Goal: Task Accomplishment & Management: Manage account settings

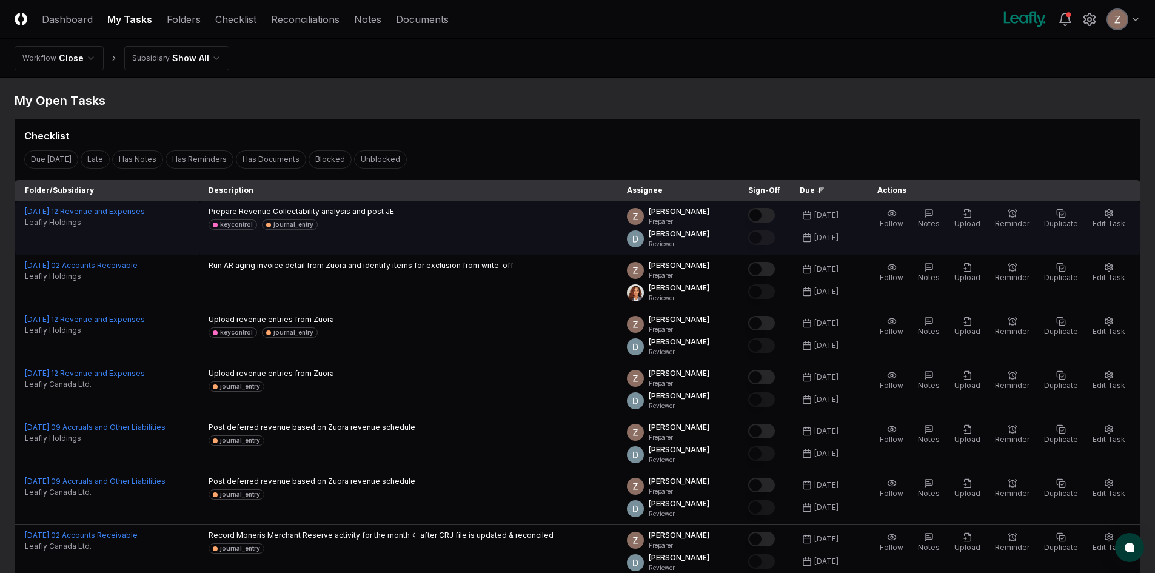
click at [766, 214] on button "Mark complete" at bounding box center [761, 215] width 27 height 15
click at [972, 222] on span "Upload" at bounding box center [968, 223] width 26 height 9
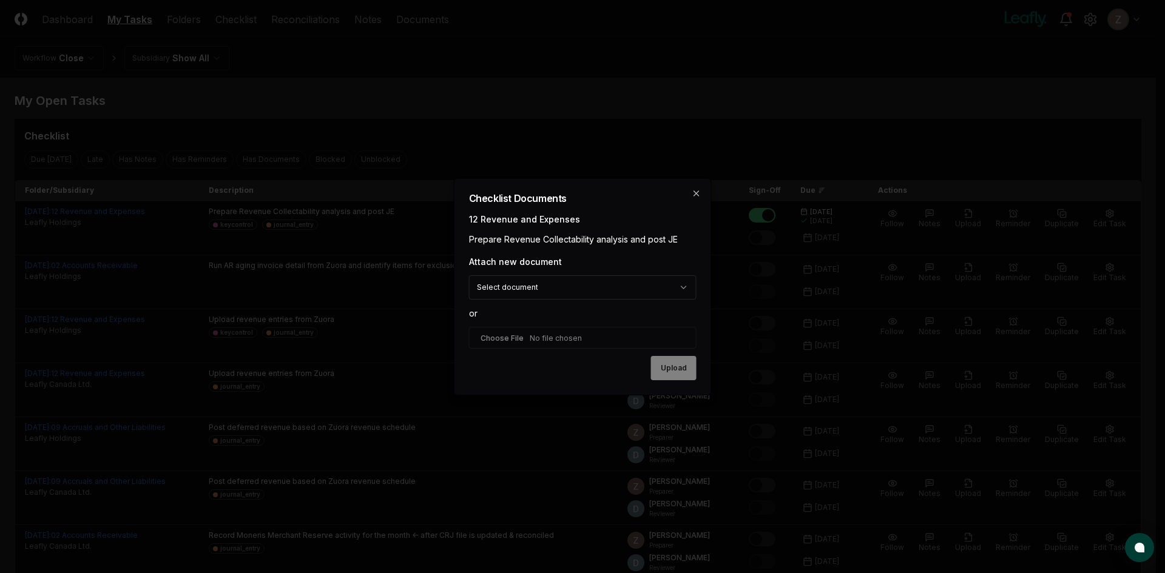
click at [528, 337] on input "file" at bounding box center [582, 338] width 227 height 22
type input "**********"
click at [673, 370] on button "Upload" at bounding box center [673, 369] width 45 height 24
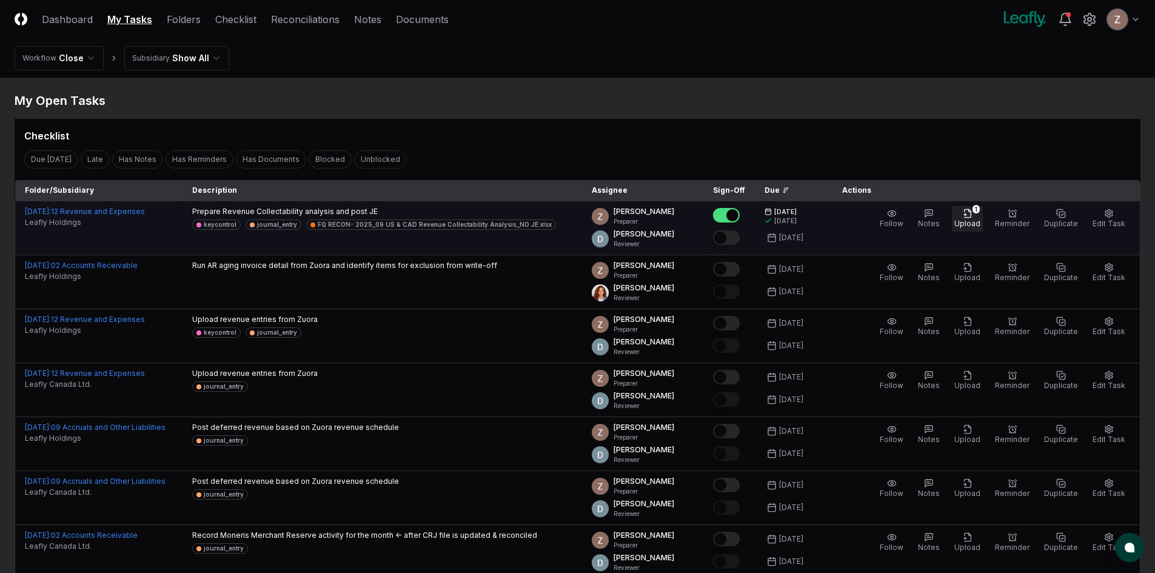
click at [973, 217] on icon "button" at bounding box center [968, 214] width 10 height 10
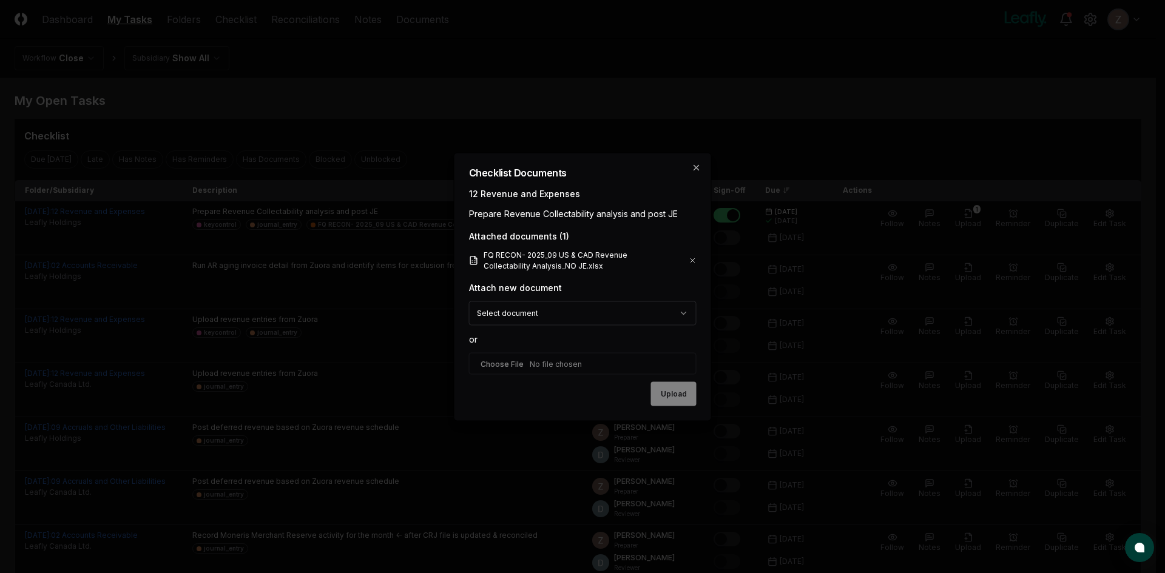
click at [522, 366] on input "file" at bounding box center [582, 363] width 227 height 22
type input "**********"
click at [653, 392] on button "Upload" at bounding box center [673, 395] width 45 height 24
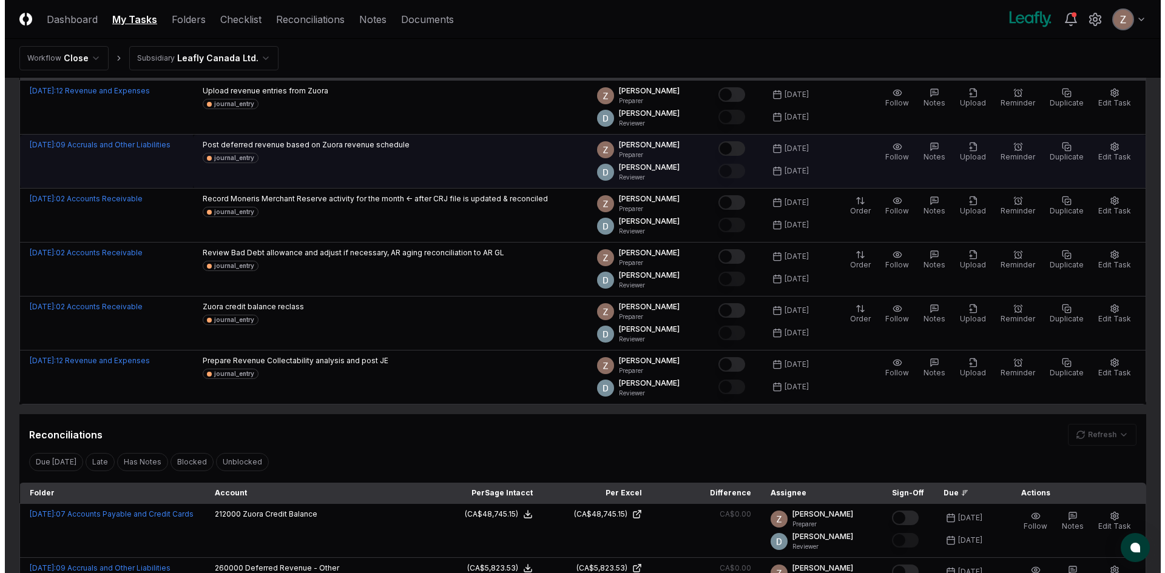
scroll to position [121, 0]
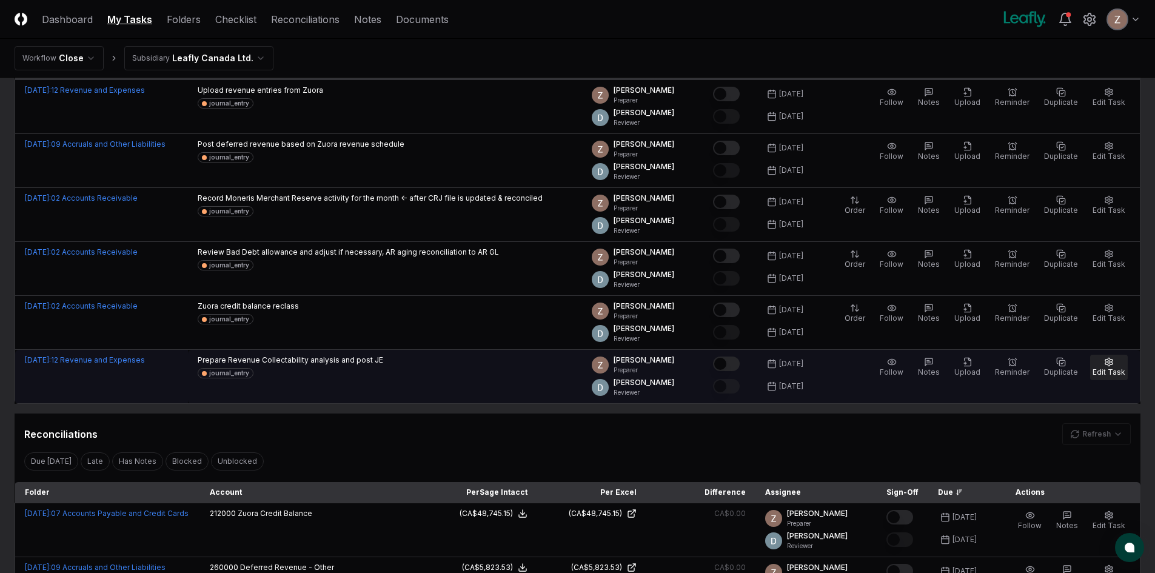
click at [1111, 369] on span "Edit Task" at bounding box center [1109, 372] width 33 height 9
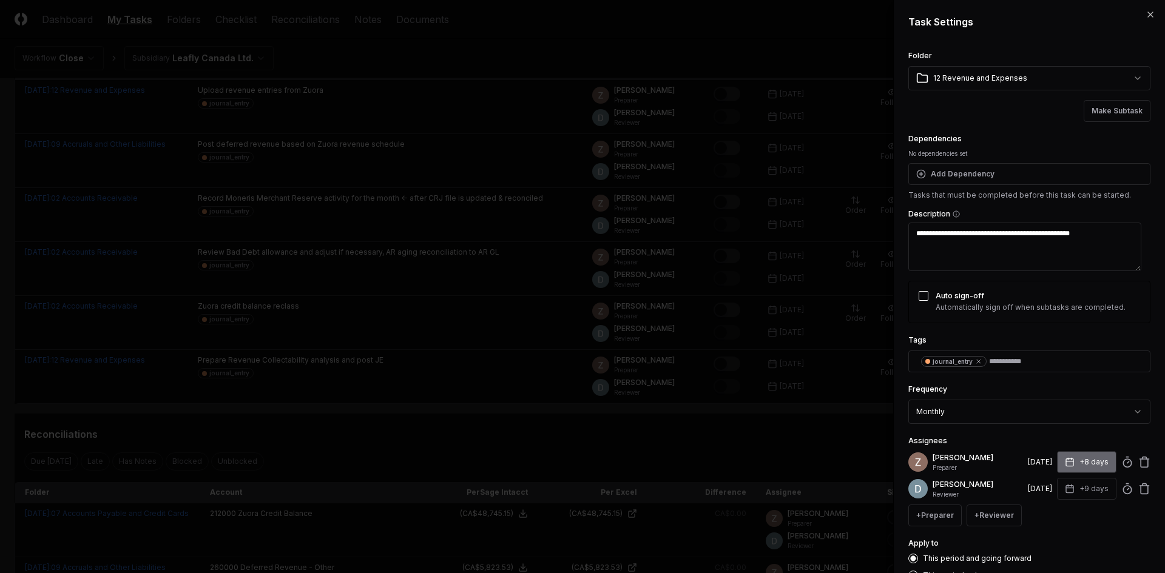
click at [1072, 465] on button "+8 days" at bounding box center [1086, 462] width 59 height 22
type textarea "*"
click at [1051, 513] on input "*" at bounding box center [1040, 510] width 42 height 22
type input "*"
click at [1051, 513] on input "*" at bounding box center [1041, 510] width 42 height 22
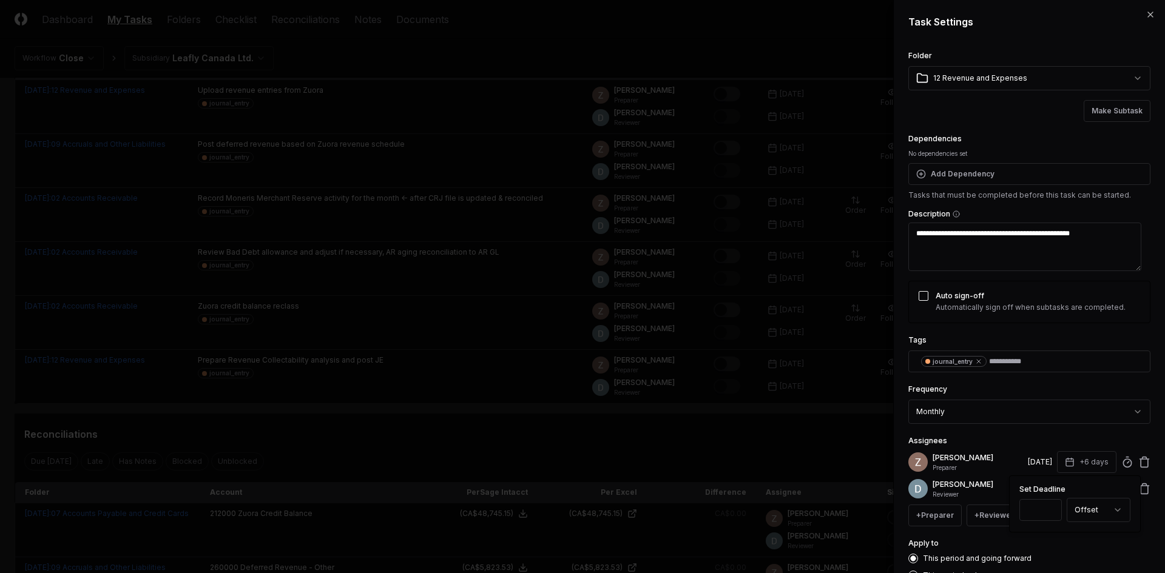
click at [1041, 440] on div "Assignees Zach Bitner Preparer 10/8/2025 +6 days Set Deadline * Offset ****** *…" at bounding box center [1029, 480] width 242 height 93
click at [1085, 489] on button "+9 days" at bounding box center [1086, 489] width 59 height 22
click at [1048, 541] on input "*" at bounding box center [1040, 537] width 42 height 22
type input "*"
click at [1048, 541] on input "*" at bounding box center [1040, 537] width 42 height 22
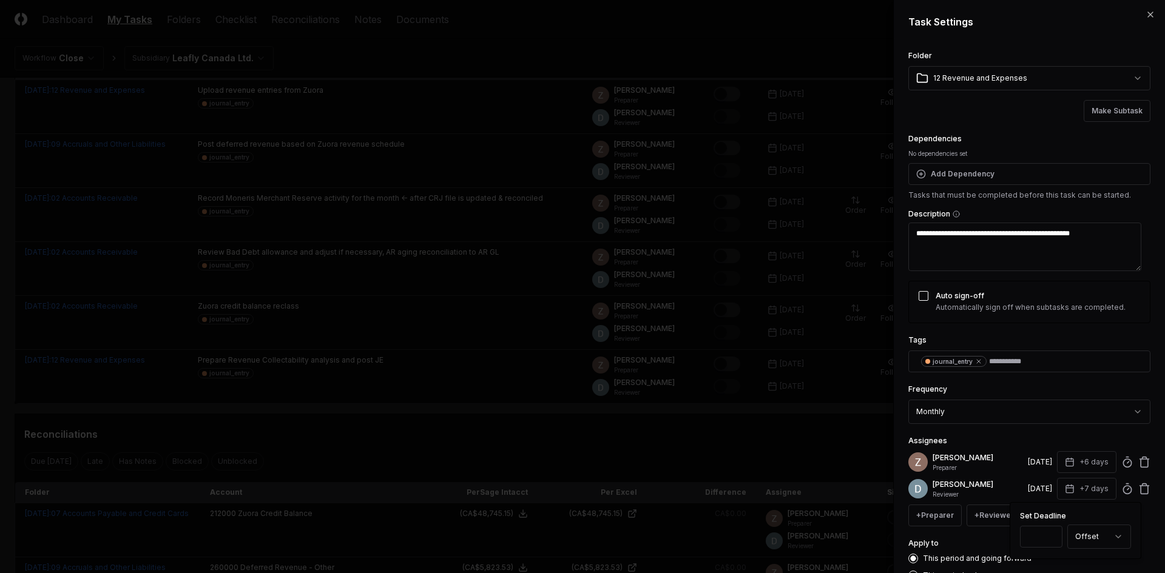
click at [1011, 442] on div "Assignees Zach Bitner Preparer 10/8/2025 +6 days Donna Jordan Reviewer 10/9/202…" at bounding box center [1029, 480] width 242 height 93
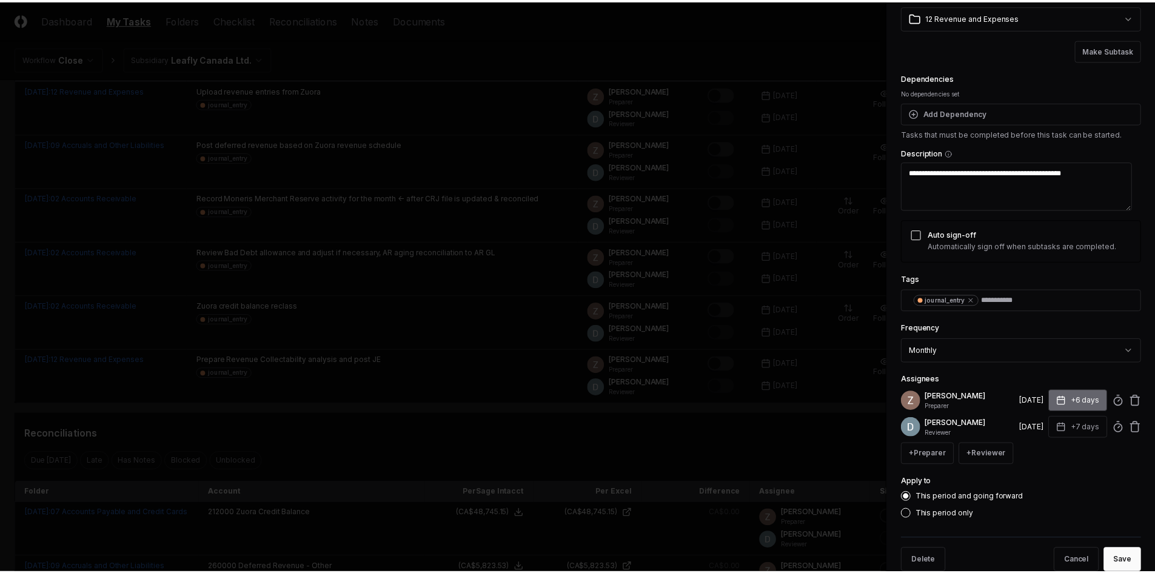
scroll to position [86, 0]
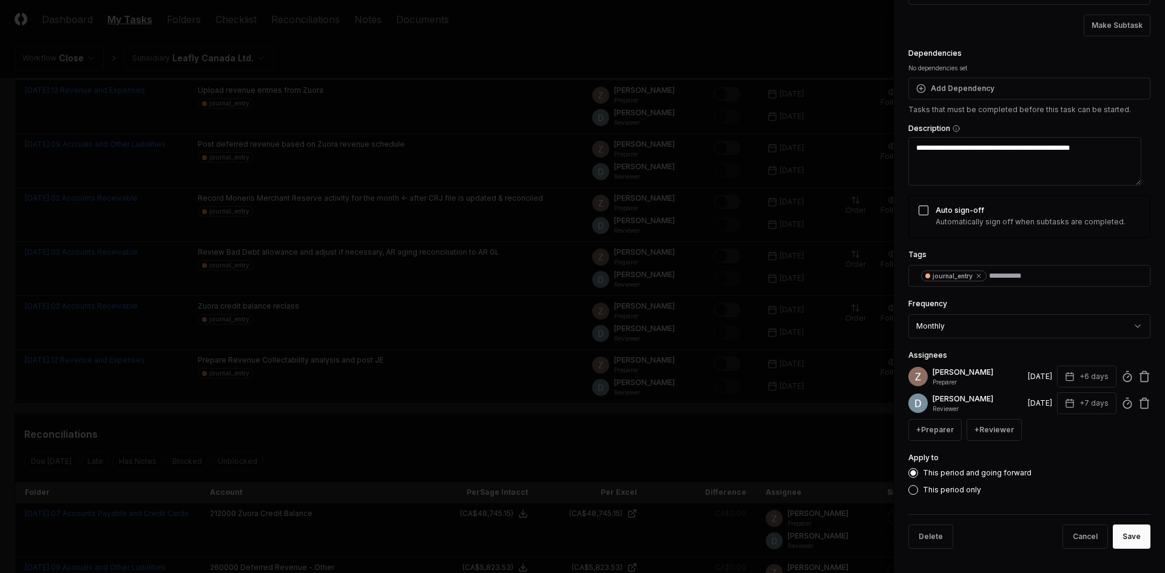
click at [1117, 552] on div "Delete Cancel Save" at bounding box center [1029, 536] width 242 height 44
click at [1120, 545] on button "Save" at bounding box center [1131, 537] width 38 height 24
click at [1120, 545] on div "Cancel Save" at bounding box center [1054, 537] width 192 height 24
type textarea "*"
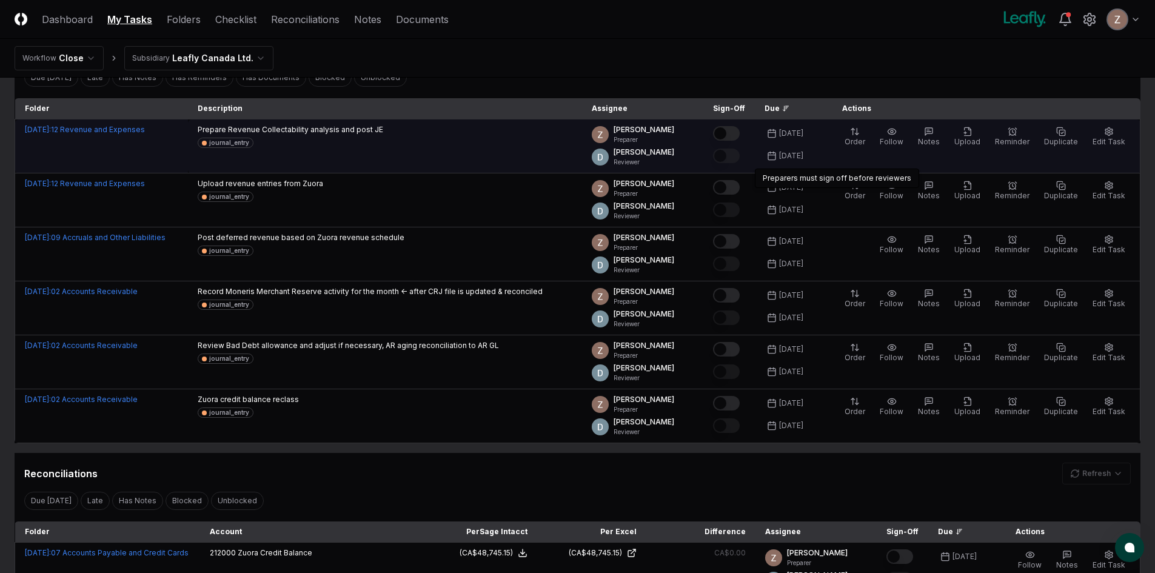
scroll to position [61, 0]
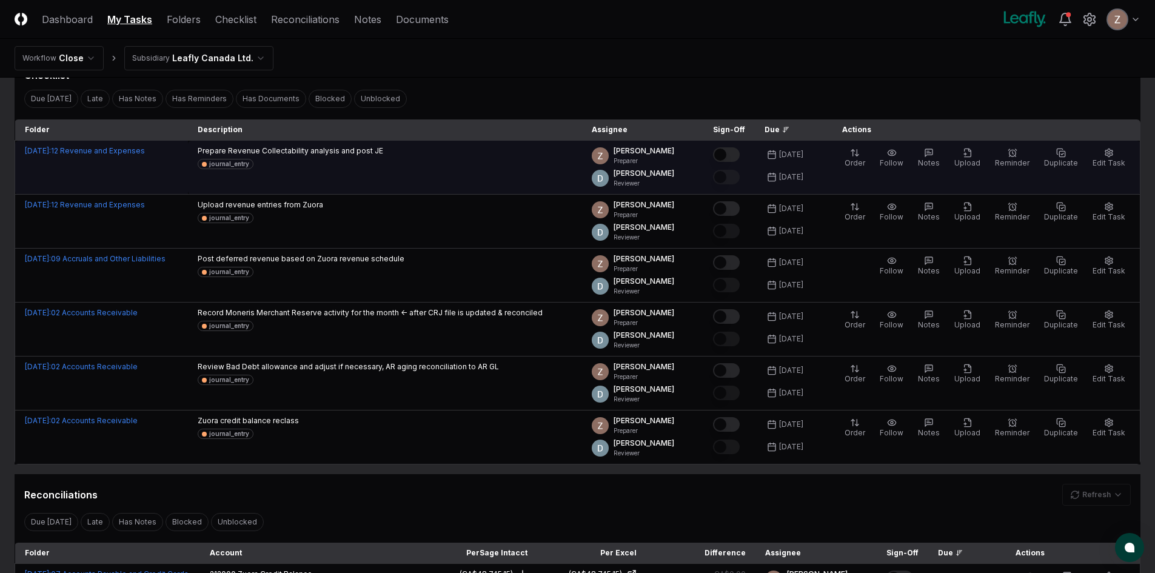
click at [738, 154] on button "Mark complete" at bounding box center [726, 154] width 27 height 15
click at [983, 150] on button "Upload" at bounding box center [967, 158] width 31 height 25
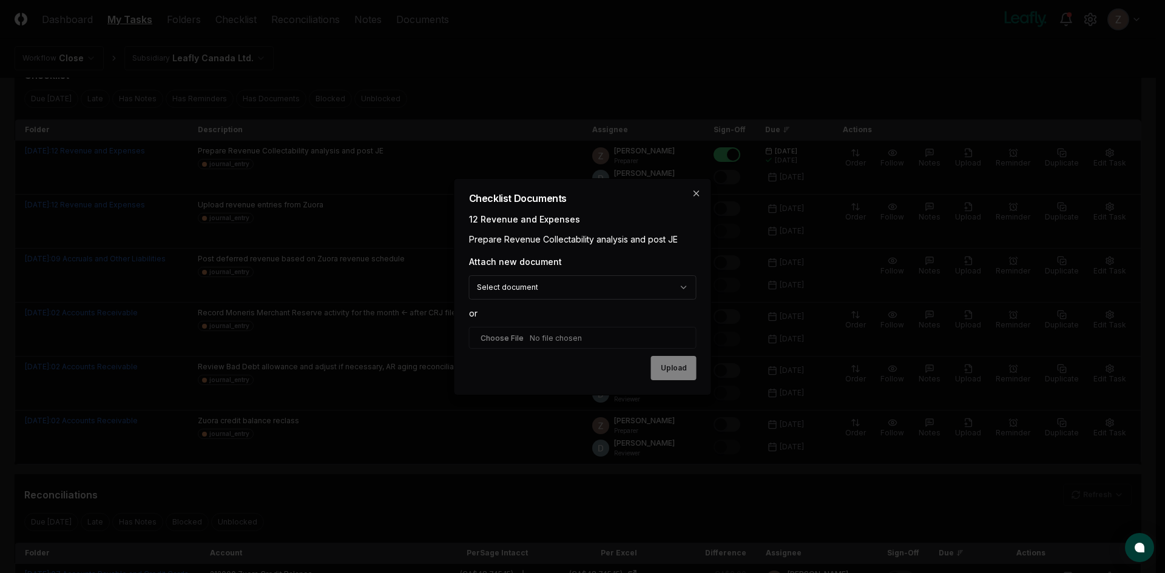
click at [667, 363] on div "Upload" at bounding box center [582, 368] width 227 height 24
click at [609, 294] on body "CloseCore Dashboard My Tasks Folders Checklist Reconciliations Notes Documents …" at bounding box center [577, 510] width 1155 height 1143
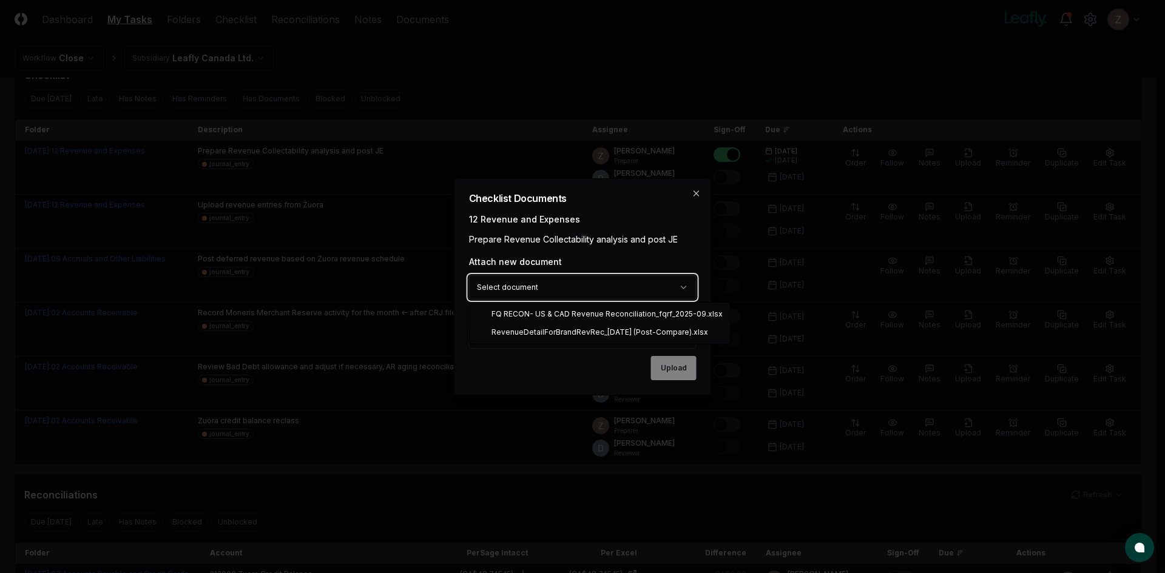
click at [602, 267] on body "CloseCore Dashboard My Tasks Folders Checklist Reconciliations Notes Documents …" at bounding box center [577, 510] width 1155 height 1143
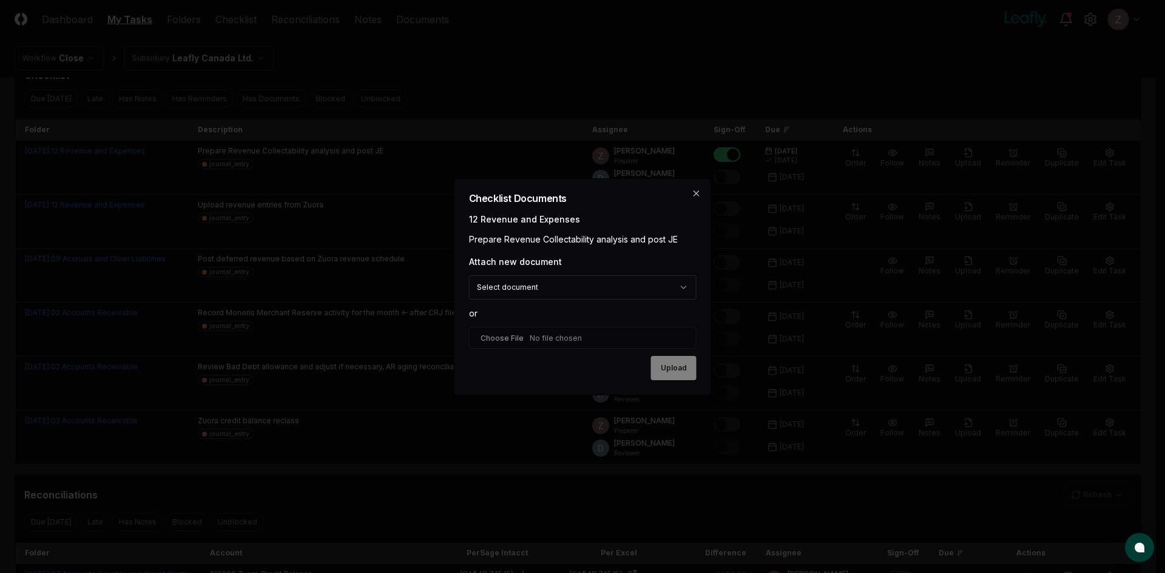
click at [530, 333] on input "file" at bounding box center [582, 338] width 227 height 22
type input "**********"
click at [665, 371] on button "Upload" at bounding box center [673, 369] width 45 height 24
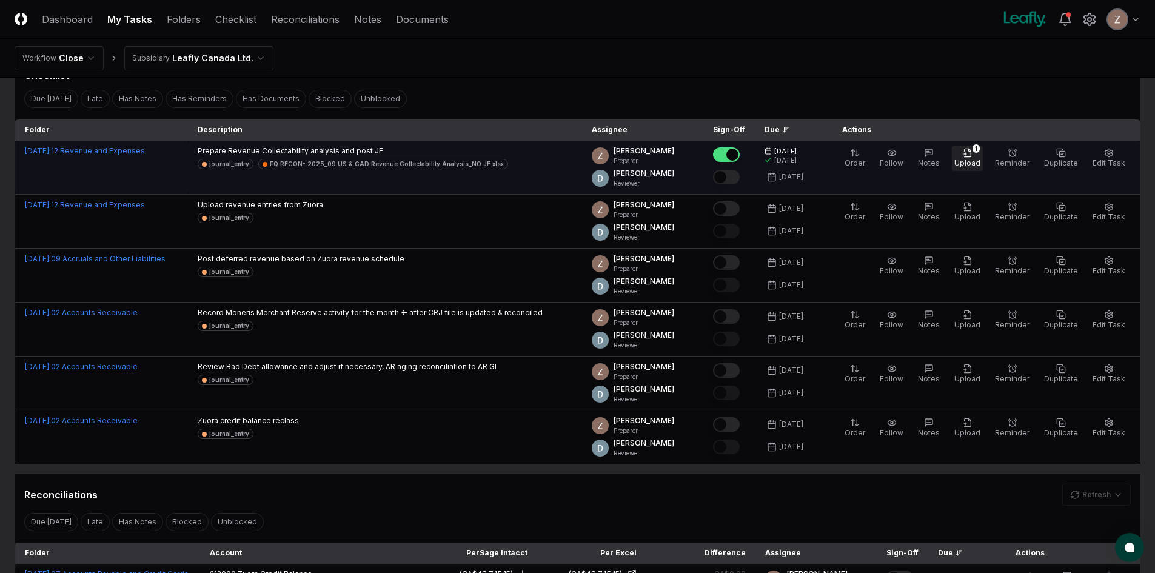
click at [973, 155] on icon "button" at bounding box center [968, 153] width 10 height 10
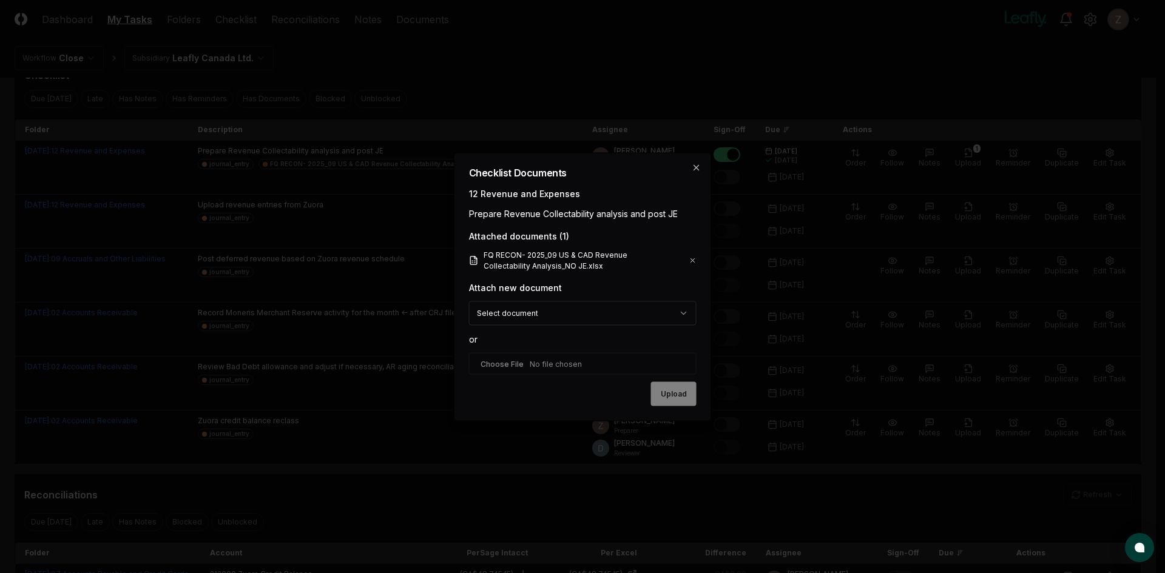
click at [512, 362] on input "file" at bounding box center [582, 363] width 227 height 22
type input "**********"
click at [657, 389] on button "Upload" at bounding box center [673, 395] width 45 height 24
